Goal: Information Seeking & Learning: Learn about a topic

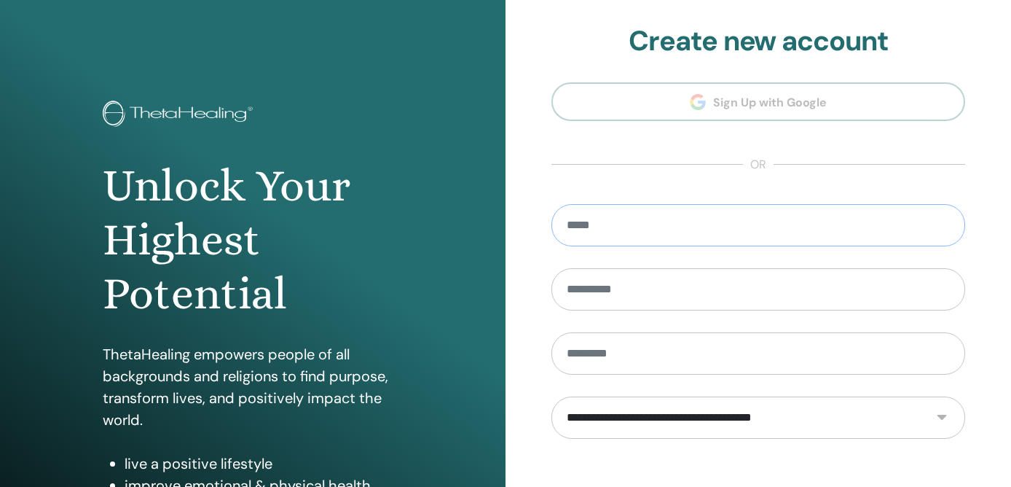
click at [640, 216] on input "email" at bounding box center [759, 225] width 414 height 42
click at [617, 152] on section "**********" at bounding box center [759, 330] width 414 height 610
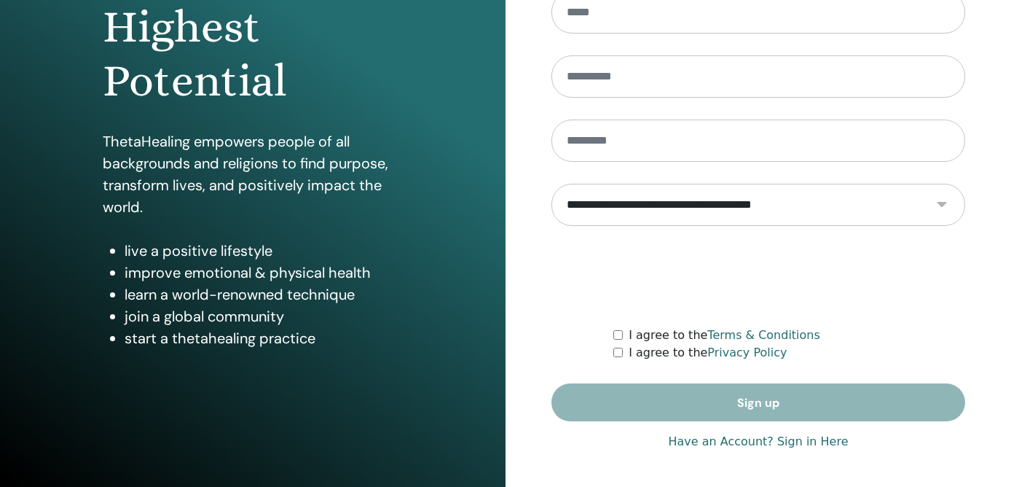
click at [771, 441] on link "Have an Account? Sign in Here" at bounding box center [758, 441] width 180 height 17
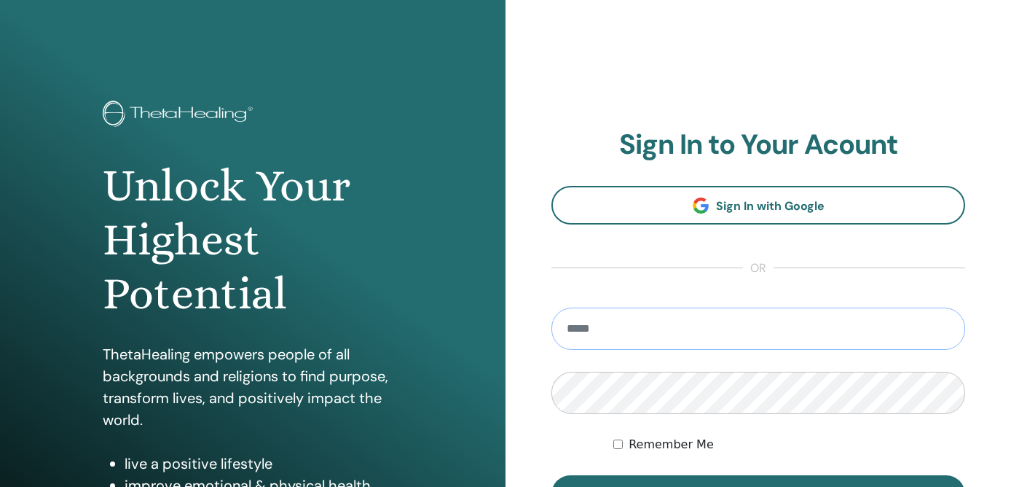
click at [661, 329] on input "email" at bounding box center [759, 329] width 414 height 42
type input "**********"
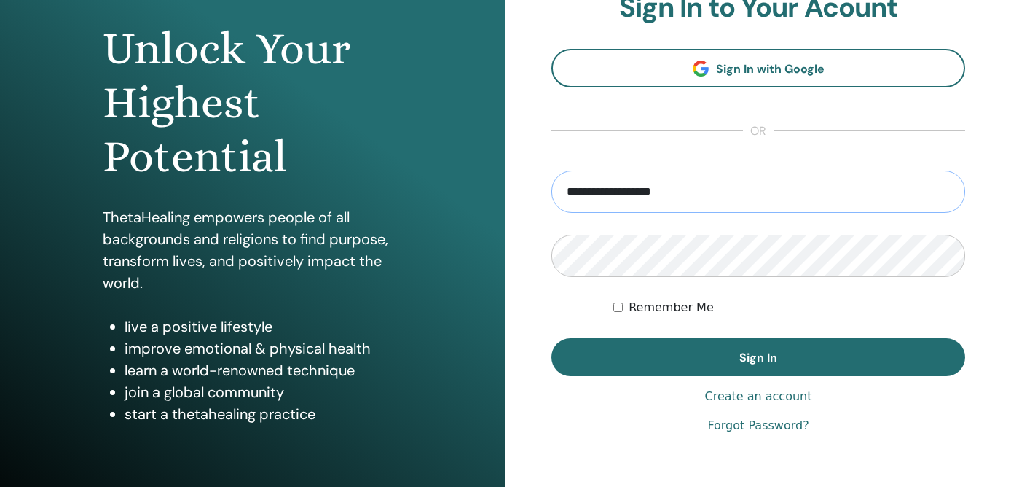
scroll to position [140, 0]
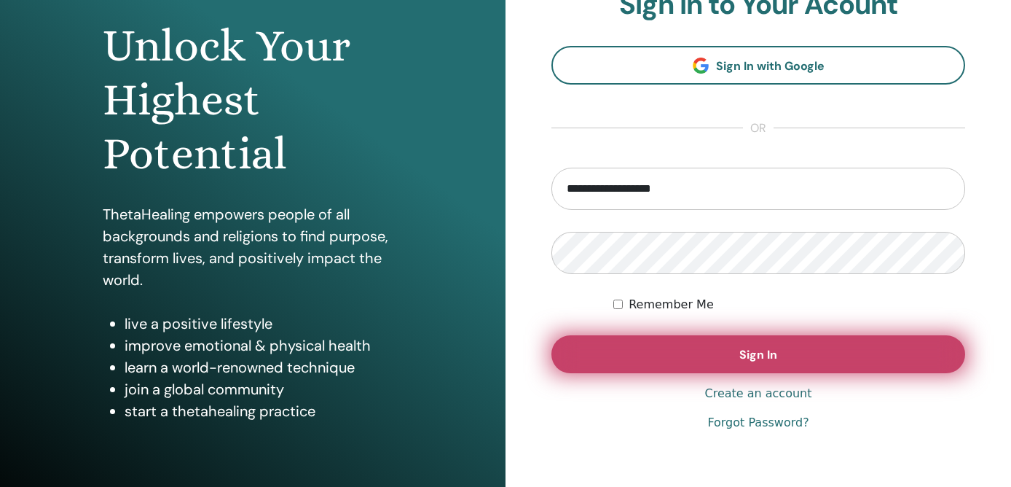
click at [652, 354] on button "Sign In" at bounding box center [759, 354] width 414 height 38
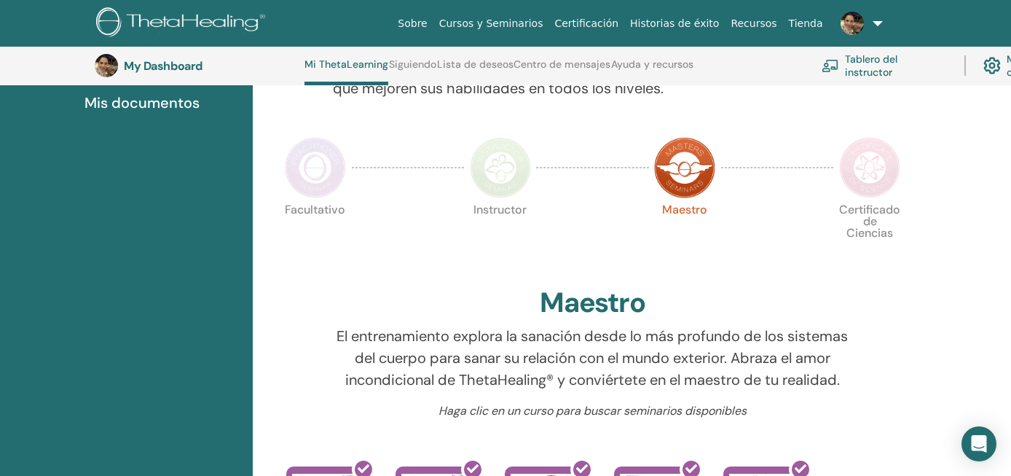
scroll to position [273, 0]
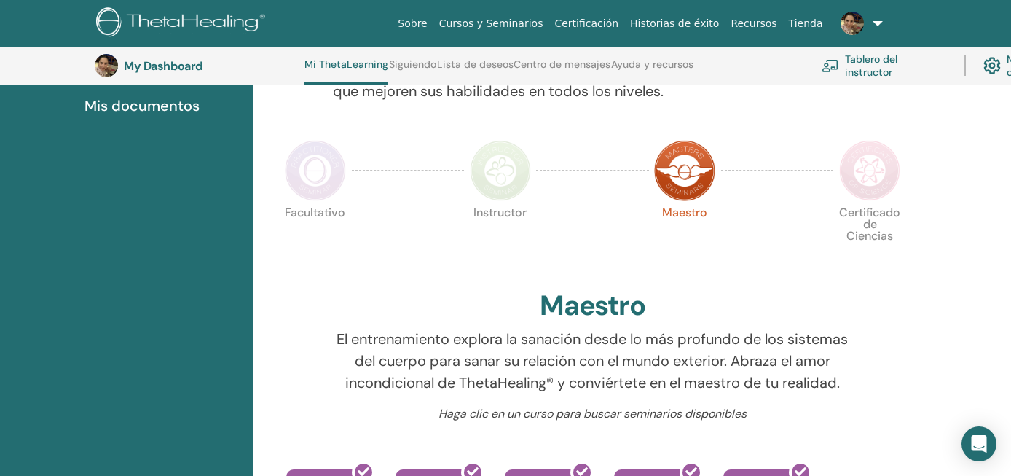
click at [880, 188] on img at bounding box center [869, 170] width 61 height 61
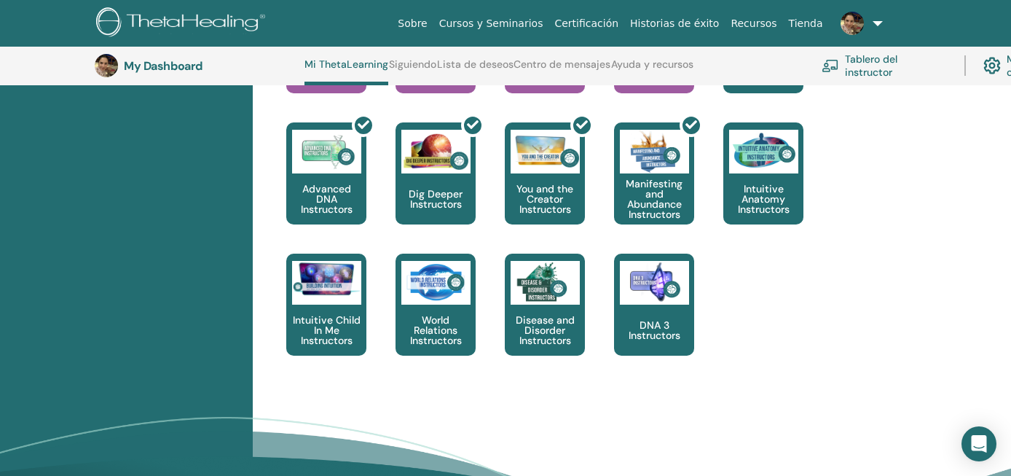
scroll to position [885, 0]
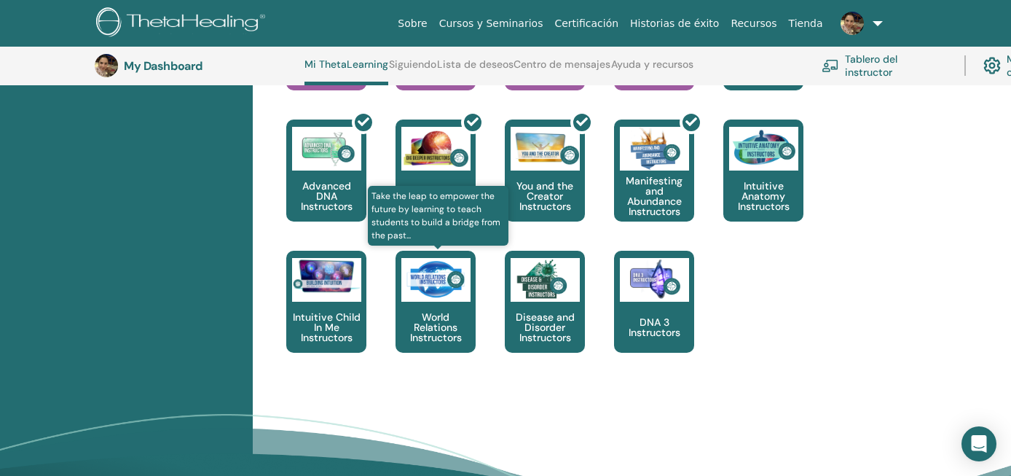
click at [450, 290] on img at bounding box center [436, 280] width 69 height 44
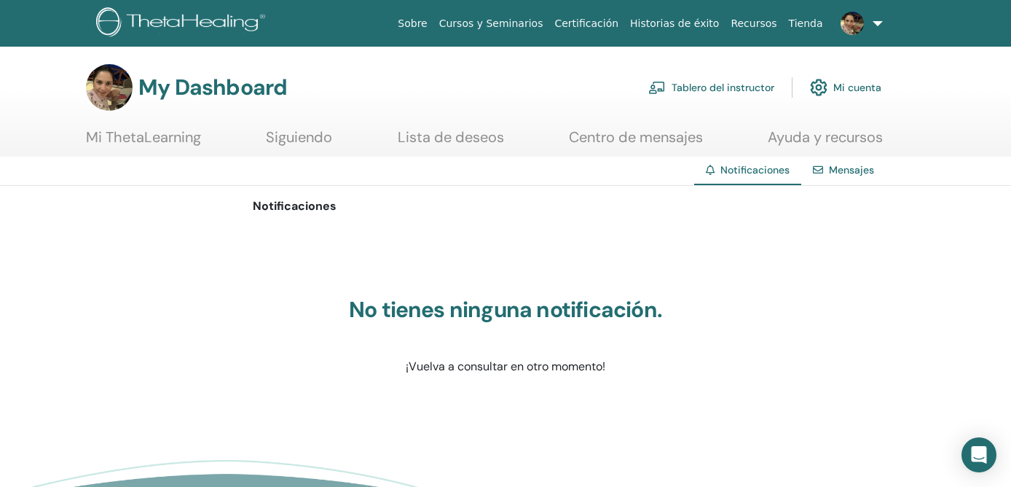
click at [187, 138] on link "Mi ThetaLearning" at bounding box center [143, 142] width 115 height 28
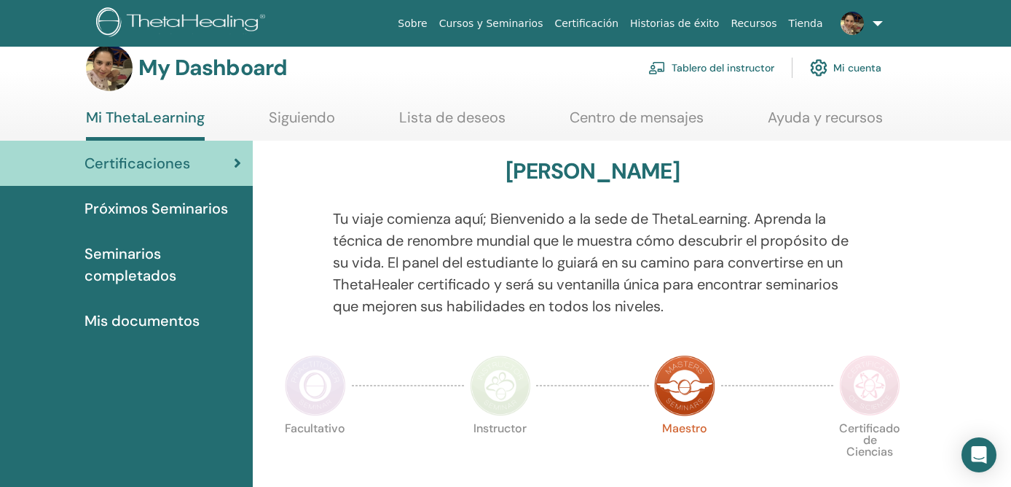
scroll to position [15, 0]
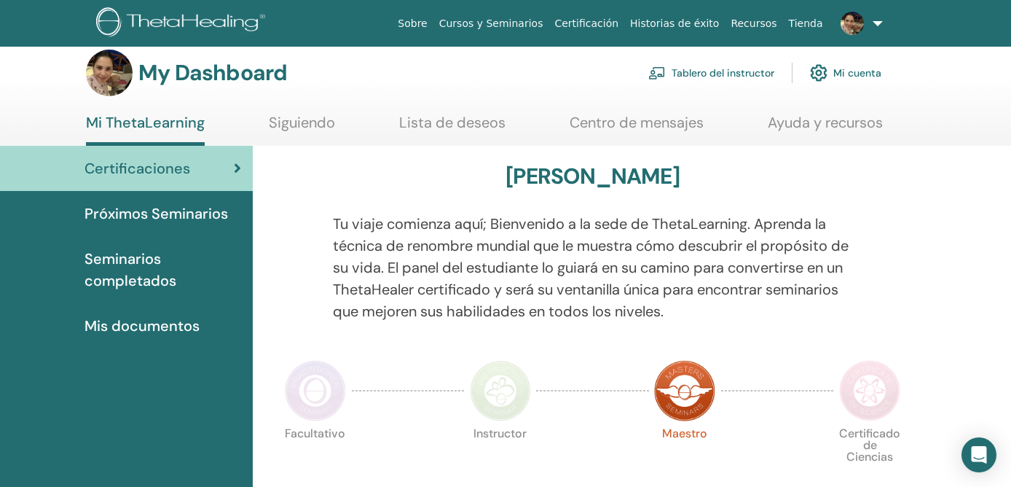
click at [117, 215] on span "Próximos Seminarios" at bounding box center [157, 214] width 144 height 22
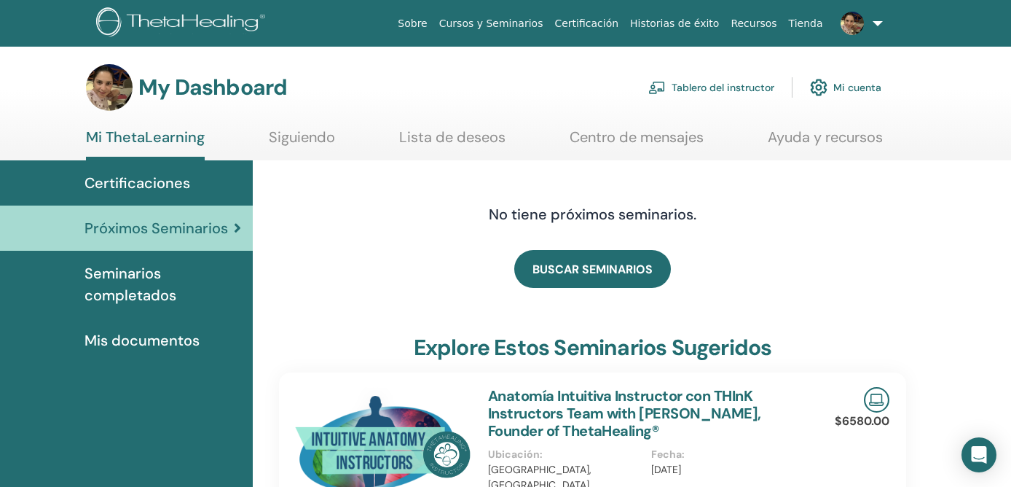
click at [141, 289] on span "Seminarios completados" at bounding box center [163, 284] width 157 height 44
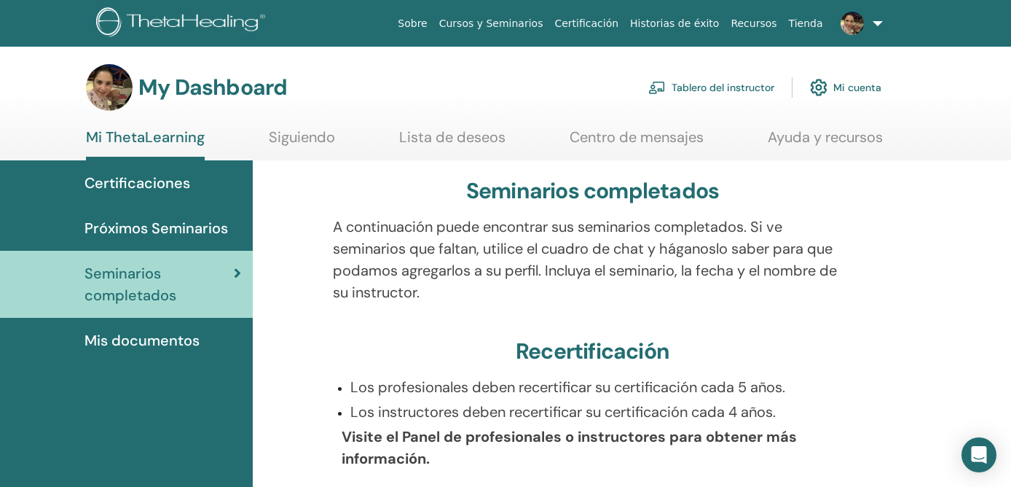
click at [525, 26] on link "Cursos y Seminarios" at bounding box center [492, 23] width 116 height 27
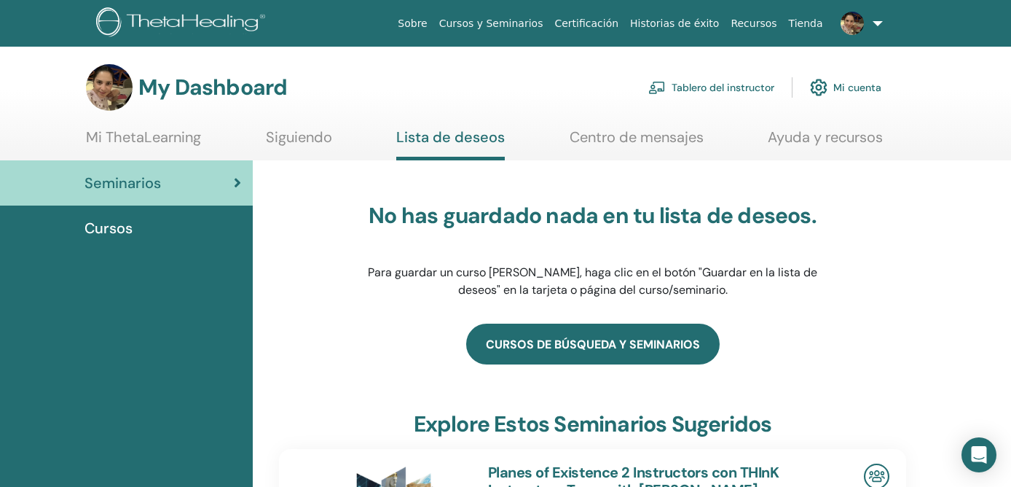
click at [524, 347] on link "Cursos de búsqueda y seminarios" at bounding box center [593, 344] width 254 height 41
